Goal: Answer question/provide support: Answer question/provide support

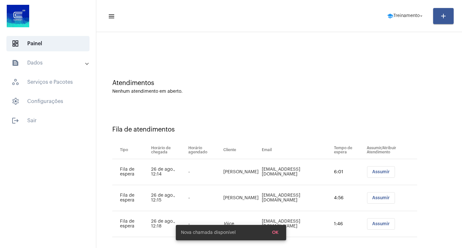
scroll to position [18, 0]
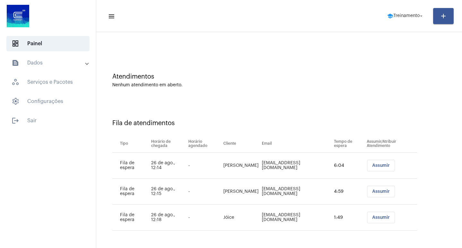
click at [372, 167] on span "Assumir" at bounding box center [381, 165] width 18 height 4
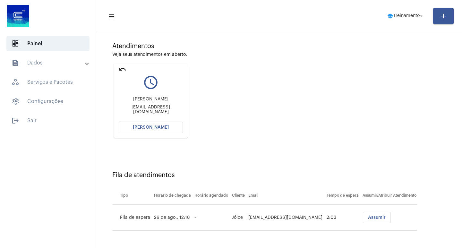
scroll to position [0, 0]
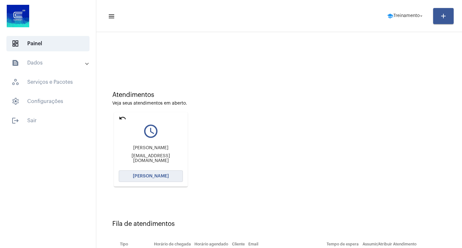
click at [155, 173] on button "[PERSON_NAME]" at bounding box center [151, 176] width 64 height 12
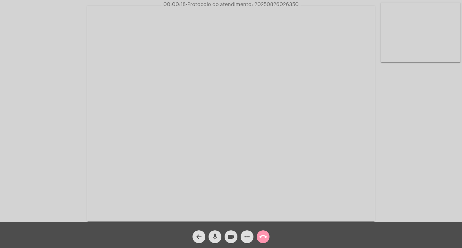
click at [430, 116] on div "Acessando Câmera e Microfone..." at bounding box center [231, 113] width 460 height 222
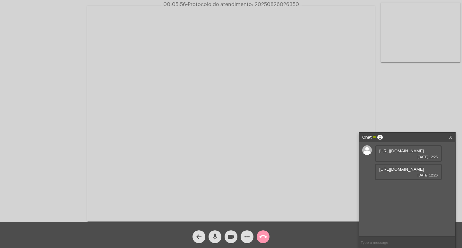
click at [403, 153] on link "[URL][DOMAIN_NAME]" at bounding box center [401, 150] width 45 height 5
click at [406, 172] on link "[URL][DOMAIN_NAME]" at bounding box center [401, 169] width 45 height 5
drag, startPoint x: 450, startPoint y: 190, endPoint x: 453, endPoint y: 225, distance: 35.1
click at [453, 225] on div "[URL][DOMAIN_NAME] [DATE] 12:25 [URL][DOMAIN_NAME] [DATE] 12:26 [URL][DOMAIN_NA…" at bounding box center [407, 189] width 96 height 94
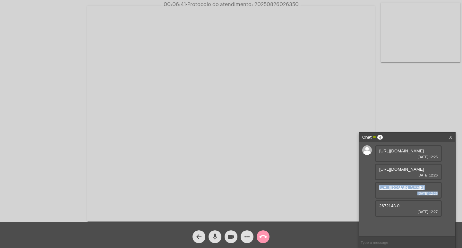
scroll to position [24, 0]
click at [387, 217] on div "2672143-0 [DATE] 12:27" at bounding box center [408, 208] width 67 height 17
click at [383, 217] on div "2672143-0 [DATE] 12:27" at bounding box center [408, 208] width 67 height 17
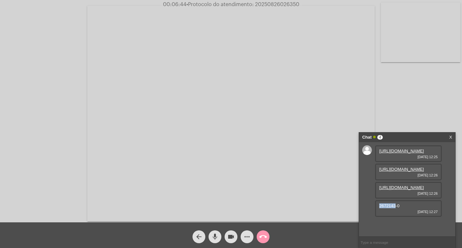
copy span "2672143"
drag, startPoint x: 243, startPoint y: 240, endPoint x: 243, endPoint y: 235, distance: 5.1
click at [243, 240] on mat-icon "more_horiz" at bounding box center [247, 237] width 8 height 8
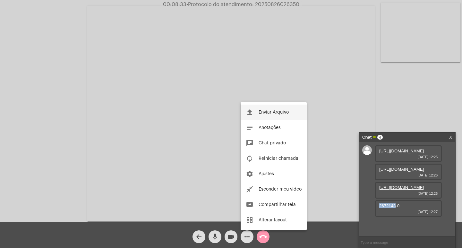
click at [266, 115] on button "file_upload Enviar Arquivo" at bounding box center [273, 112] width 66 height 15
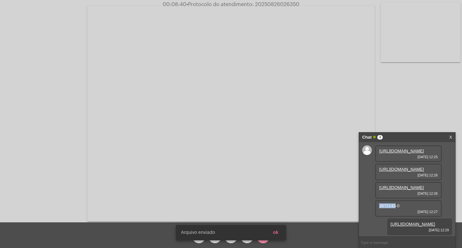
scroll to position [56, 0]
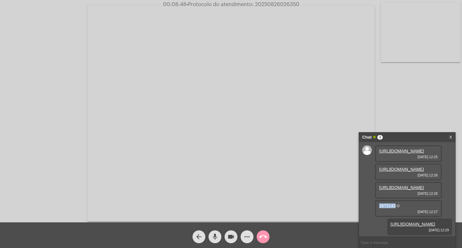
click at [278, 4] on span "• Protocolo do atendimento: 20250826026350" at bounding box center [242, 4] width 113 height 5
copy span "20250826026350"
click at [260, 235] on mat-icon "call_end" at bounding box center [263, 237] width 8 height 8
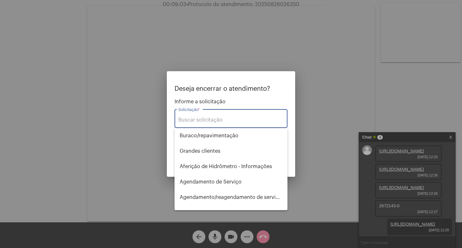
click at [215, 120] on input "Solicitação *" at bounding box center [230, 120] width 105 height 6
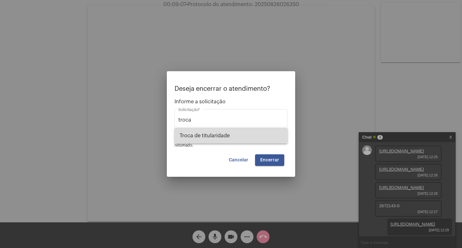
click at [229, 134] on span "Troca de titularidade" at bounding box center [231, 135] width 103 height 15
type input "Troca de titularidade"
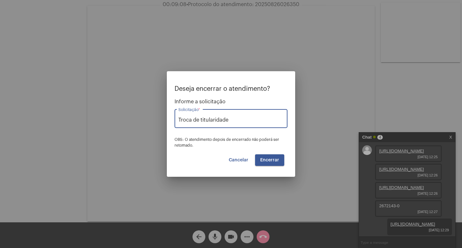
click at [272, 161] on span "Encerrar" at bounding box center [269, 160] width 19 height 4
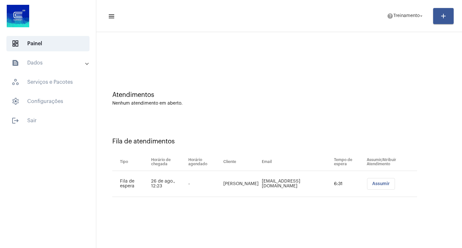
click at [386, 181] on span "Assumir" at bounding box center [381, 183] width 18 height 4
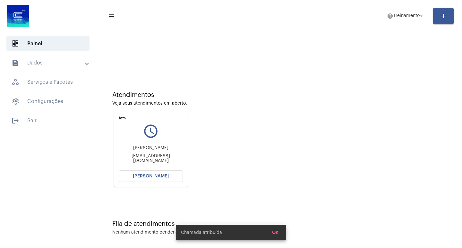
click at [126, 117] on mat-icon "undo" at bounding box center [123, 118] width 8 height 8
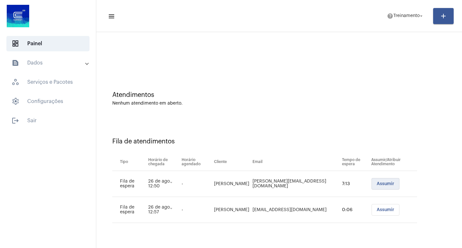
click at [380, 183] on span "Assumir" at bounding box center [385, 183] width 18 height 4
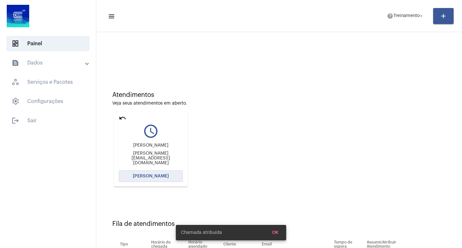
click at [158, 177] on span "[PERSON_NAME]" at bounding box center [151, 176] width 36 height 4
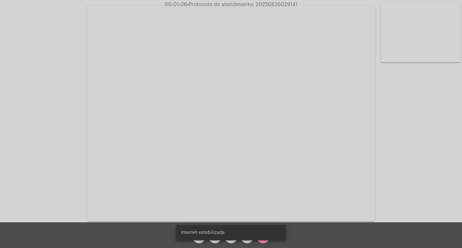
click at [260, 241] on div "Internet estabilizada" at bounding box center [231, 232] width 126 height 31
click at [264, 233] on mat-icon "call_end" at bounding box center [263, 237] width 8 height 8
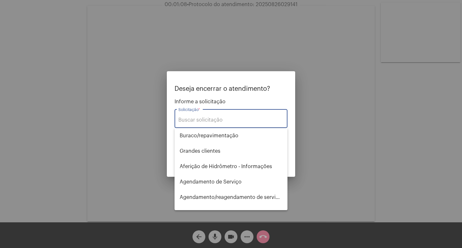
click at [226, 120] on input "Solicitação *" at bounding box center [230, 120] width 105 height 6
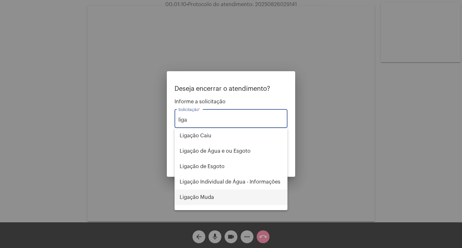
click at [219, 196] on span "Ligação Muda" at bounding box center [231, 197] width 103 height 15
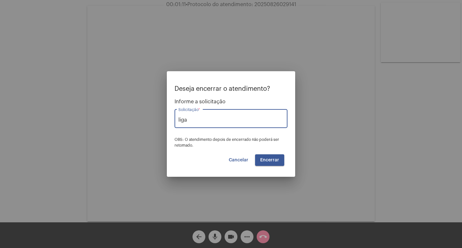
type input "Ligação Muda"
click at [277, 159] on span "Encerrar" at bounding box center [269, 160] width 19 height 4
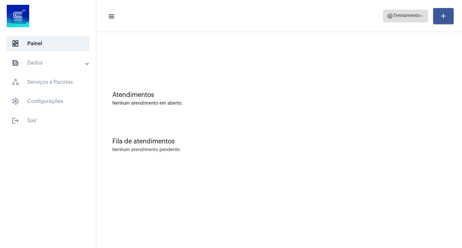
click at [415, 14] on span "Treinamento" at bounding box center [406, 16] width 26 height 4
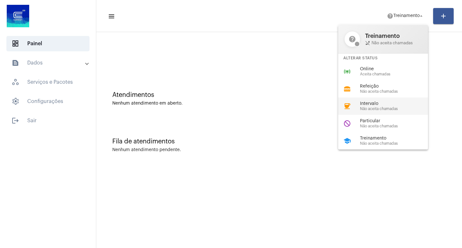
click at [393, 104] on span "Intervalo" at bounding box center [396, 103] width 73 height 5
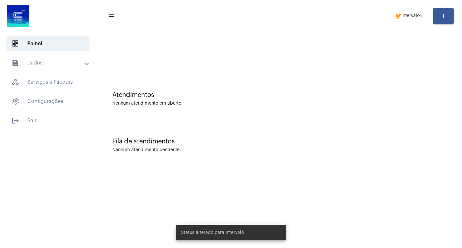
click at [290, 104] on div "Nenhum atendimento em aberto." at bounding box center [278, 103] width 333 height 5
